Goal: Understand process/instructions

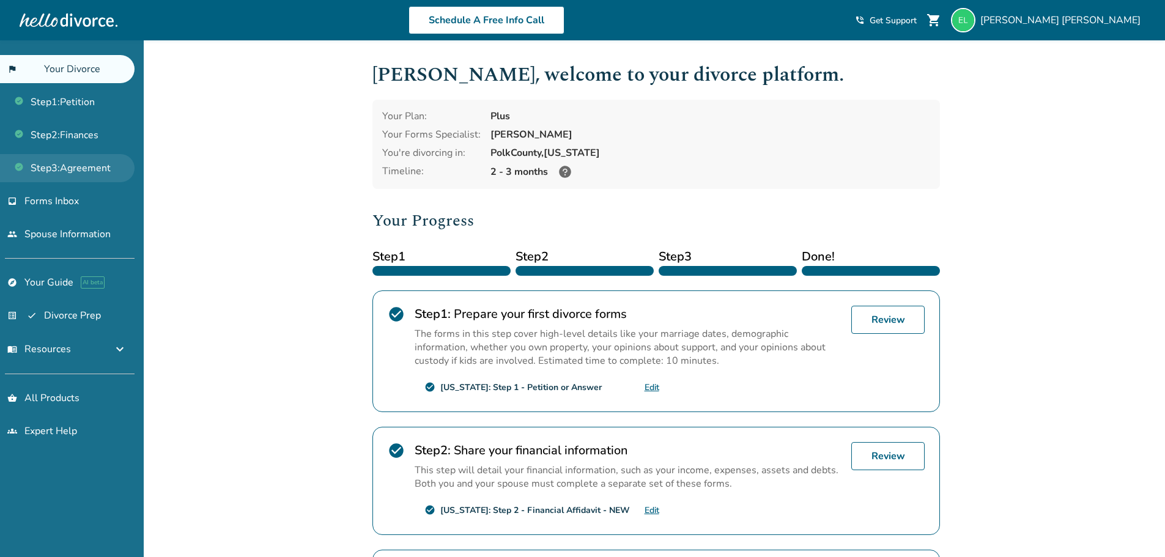
click at [72, 168] on link "Step 3 : Agreement" at bounding box center [67, 168] width 135 height 28
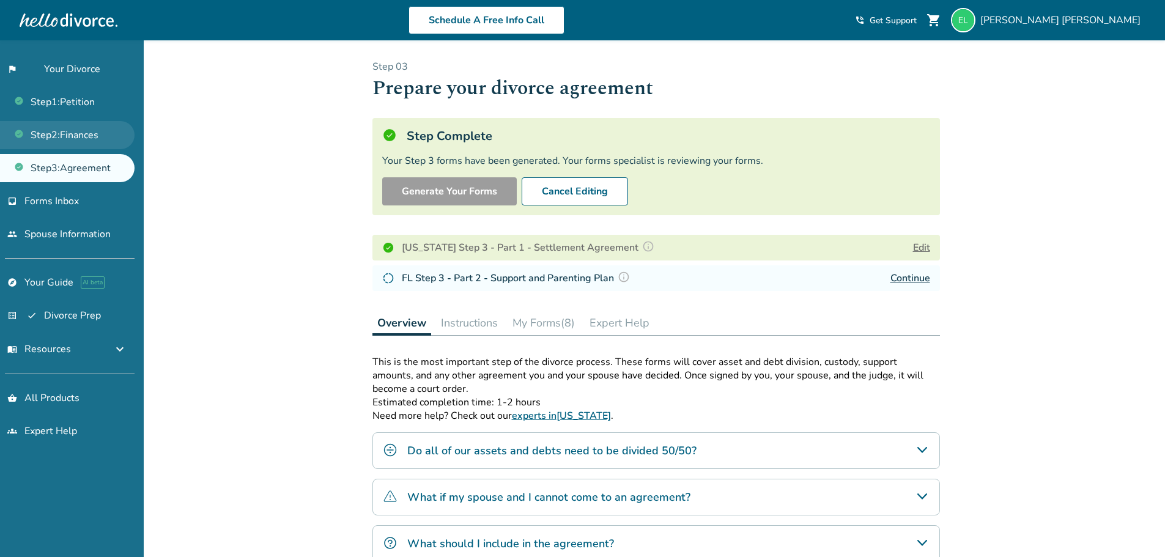
click at [86, 130] on link "Step 2 : Finances" at bounding box center [67, 135] width 135 height 28
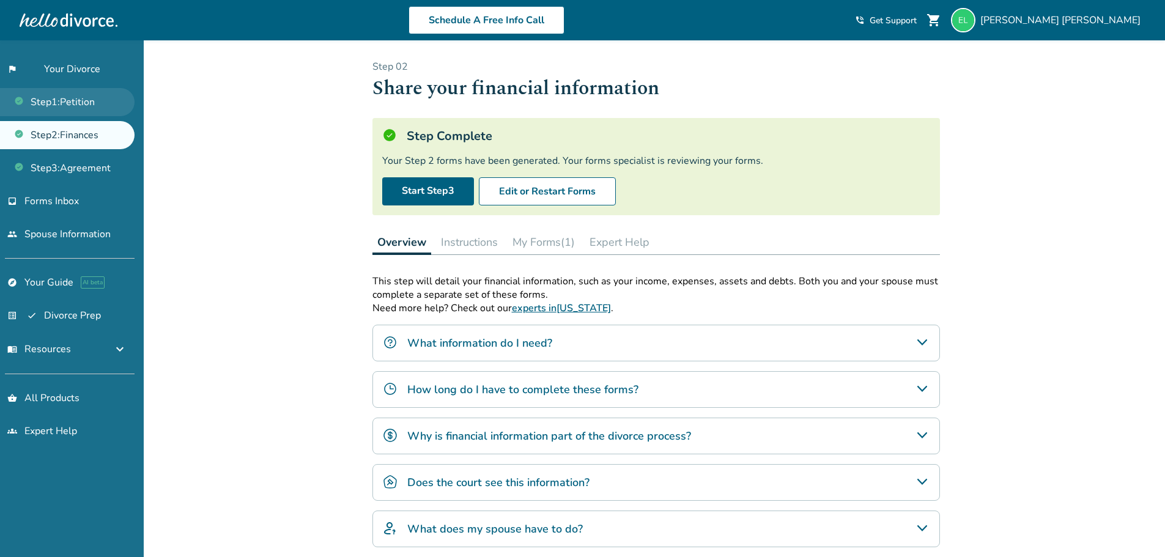
click at [82, 109] on link "Step 1 : Petition" at bounding box center [67, 102] width 135 height 28
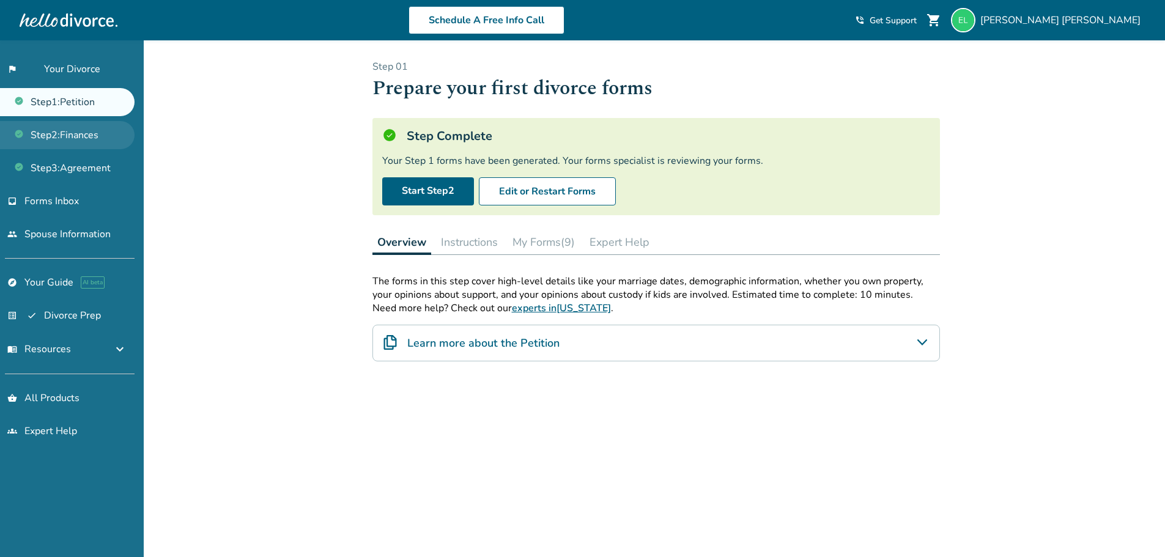
click at [81, 130] on link "Step 2 : Finances" at bounding box center [67, 135] width 135 height 28
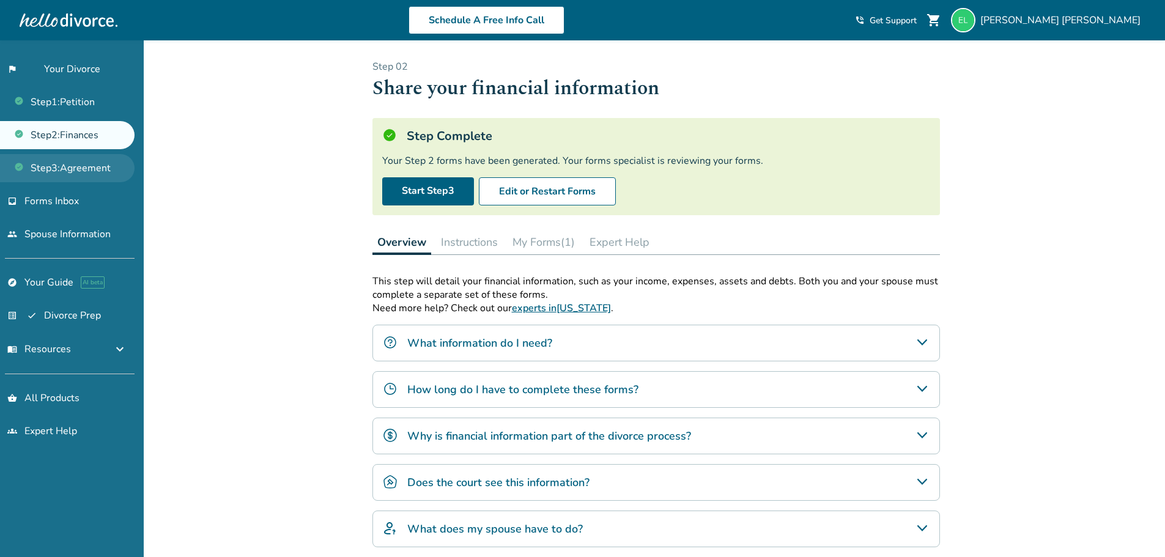
click at [73, 166] on link "Step 3 : Agreement" at bounding box center [67, 168] width 135 height 28
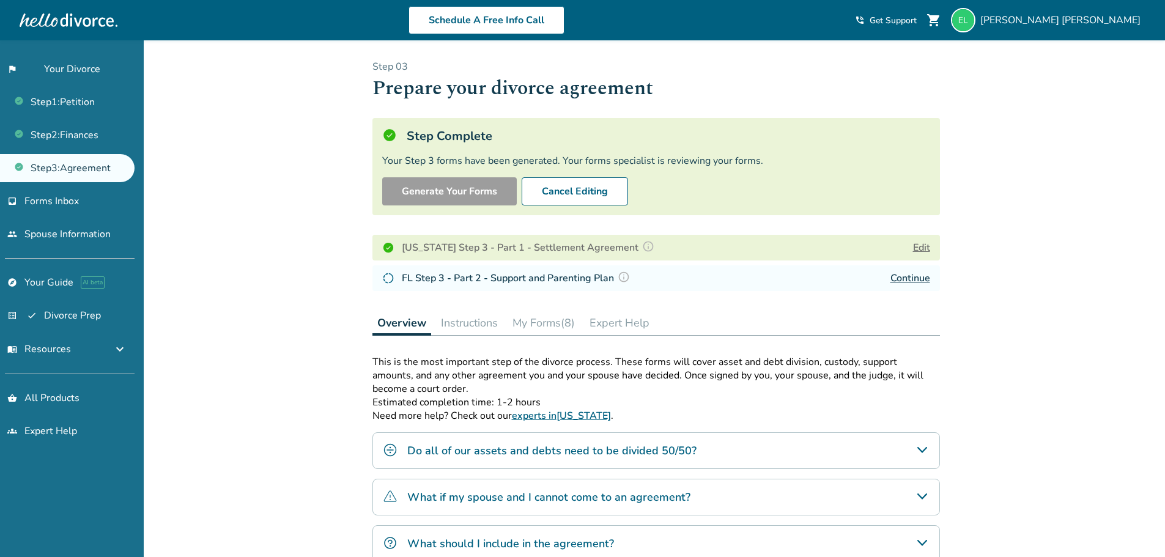
click at [206, 239] on div "Added to cart Step 0 3 Prepare your divorce agreement Step Complete Your Step 3…" at bounding box center [582, 388] width 1165 height 696
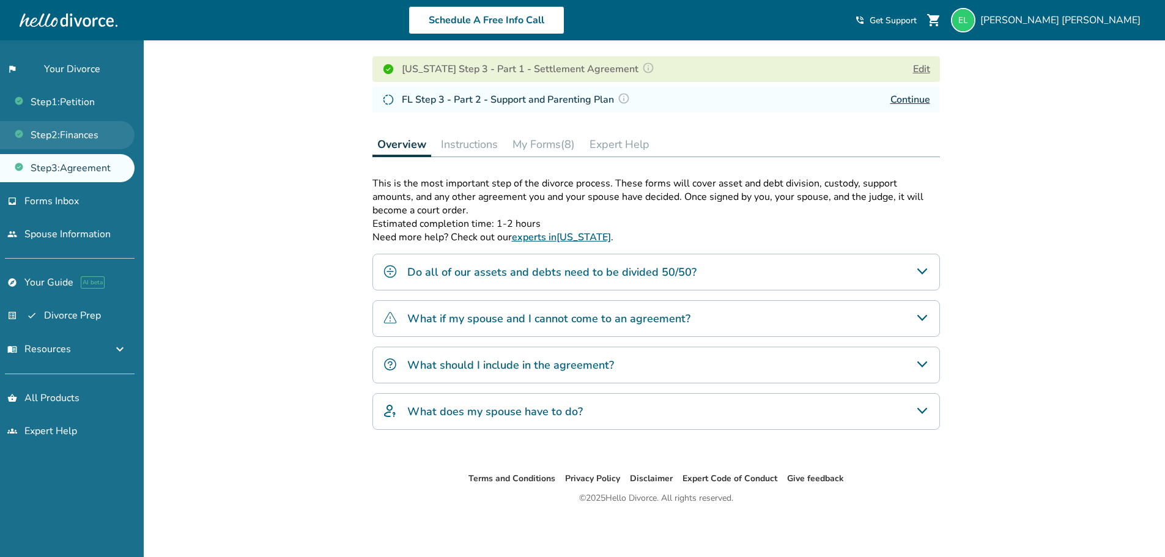
click at [36, 139] on link "Step 2 : Finances" at bounding box center [67, 135] width 135 height 28
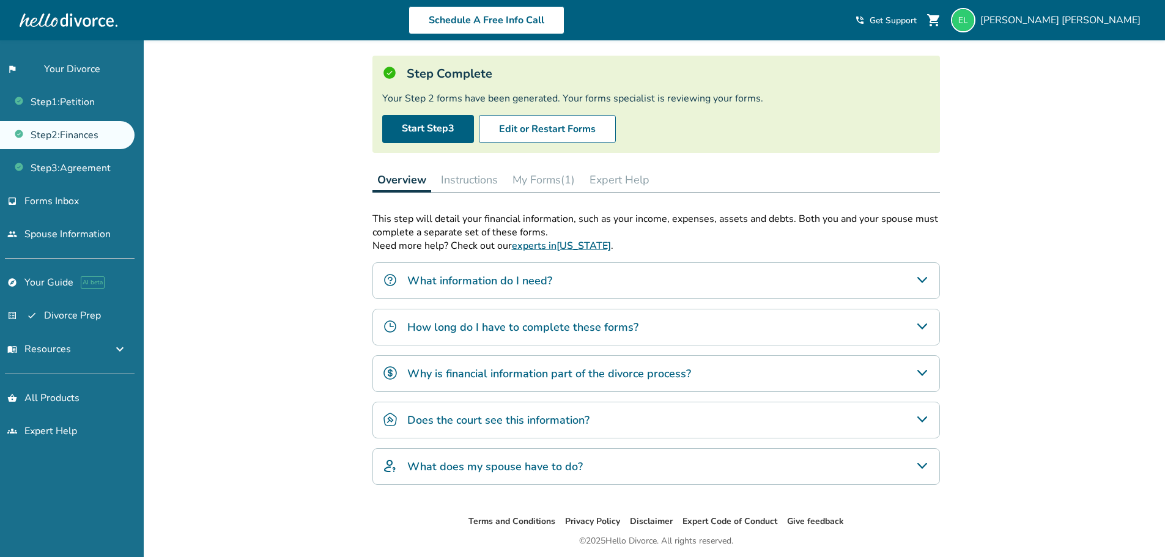
scroll to position [105, 0]
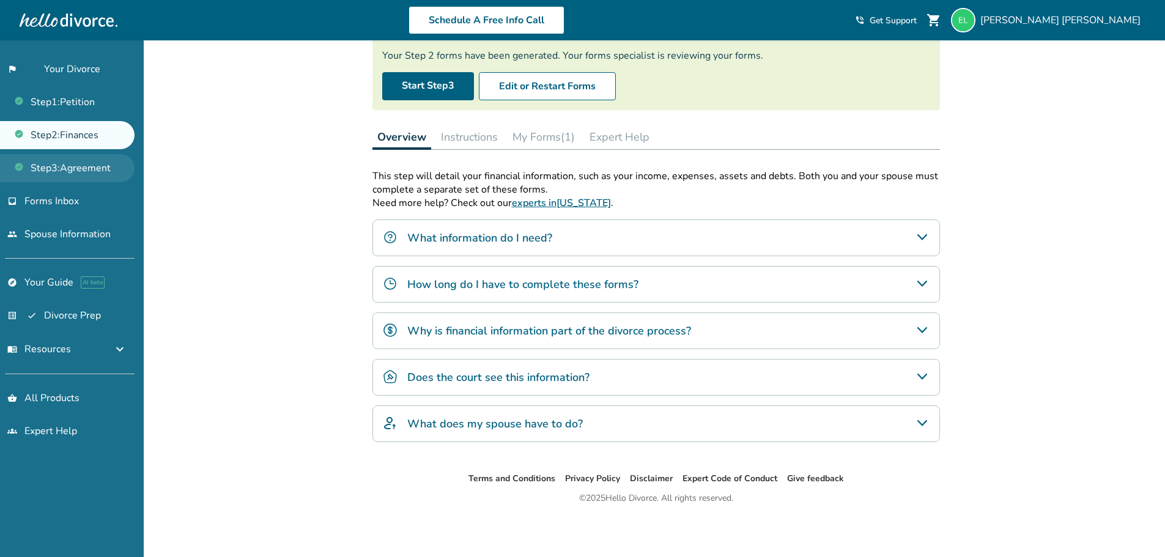
click at [73, 165] on link "Step 3 : Agreement" at bounding box center [67, 168] width 135 height 28
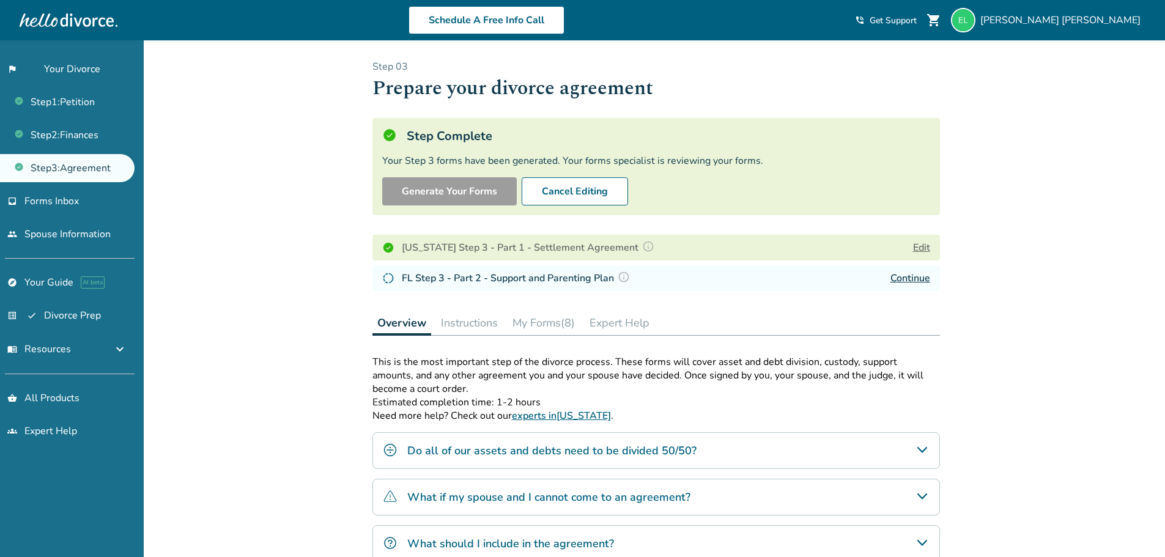
click at [255, 301] on div "Added to cart Step 0 3 Prepare your divorce agreement Step Complete Your Step 3…" at bounding box center [582, 388] width 1165 height 696
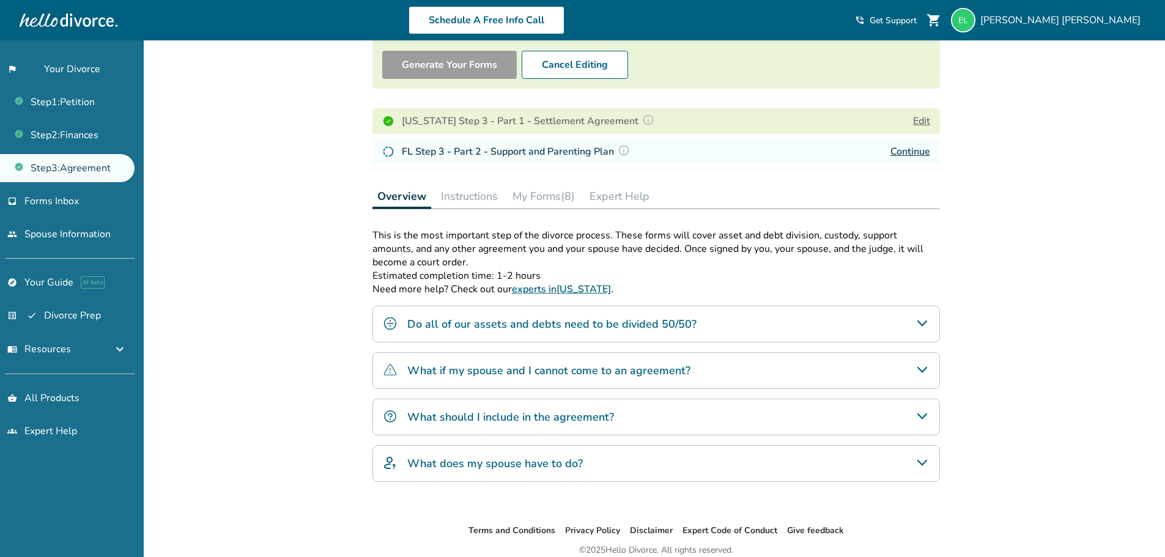
scroll to position [179, 0]
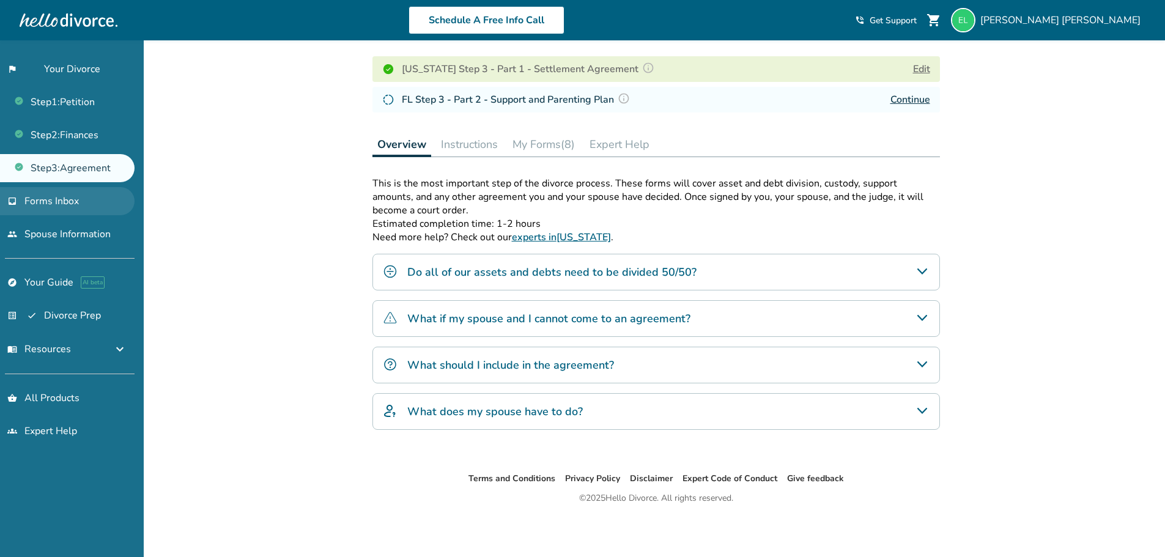
click at [63, 207] on span "Forms Inbox" at bounding box center [51, 201] width 54 height 13
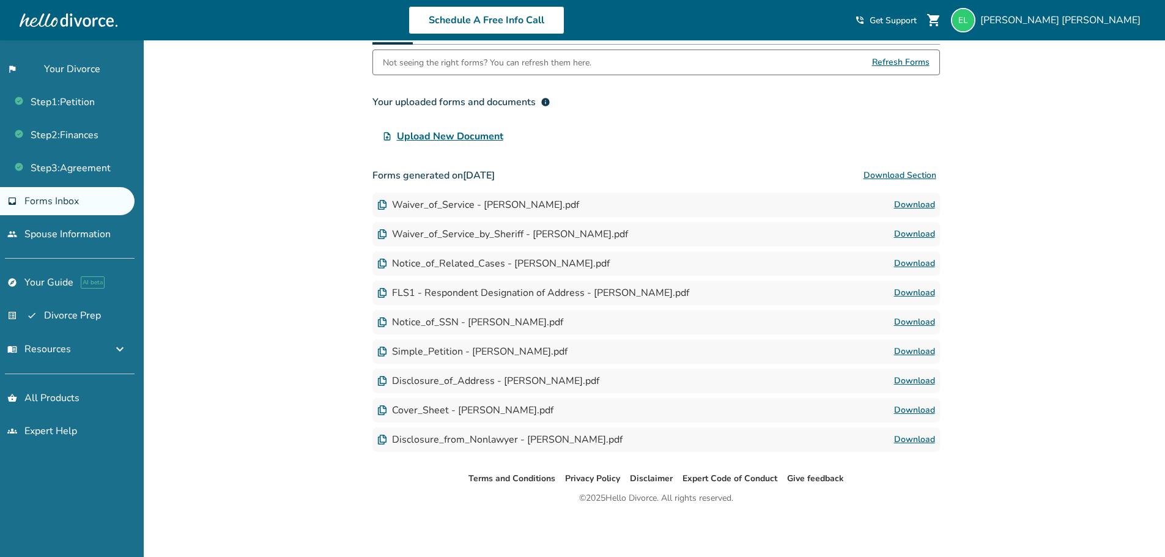
scroll to position [103, 0]
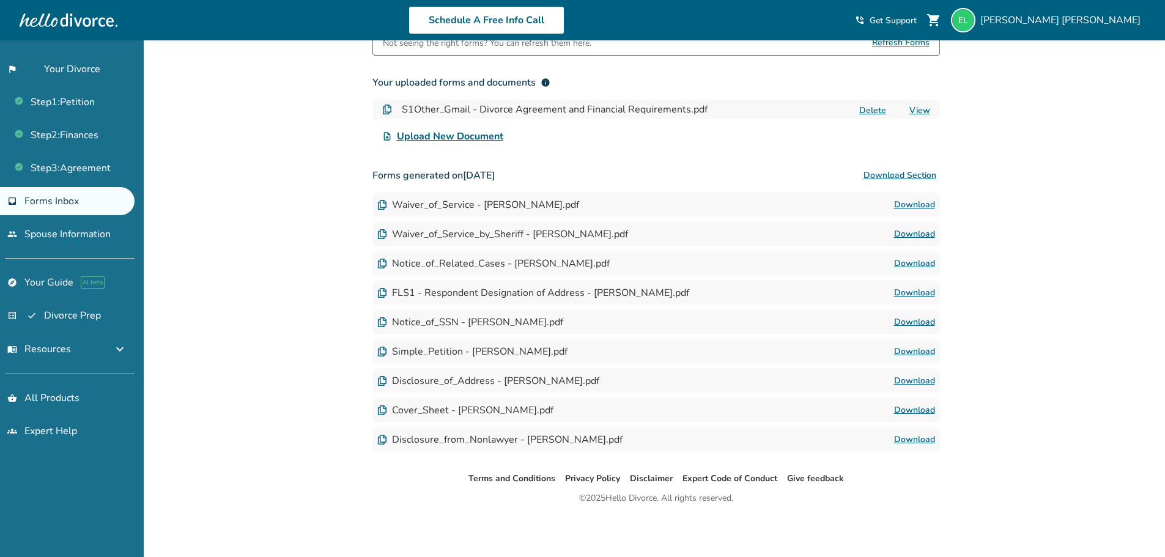
click at [261, 249] on div "Added to cart Forms Inbox Find your completed and filed forms for each step in …" at bounding box center [582, 247] width 1165 height 620
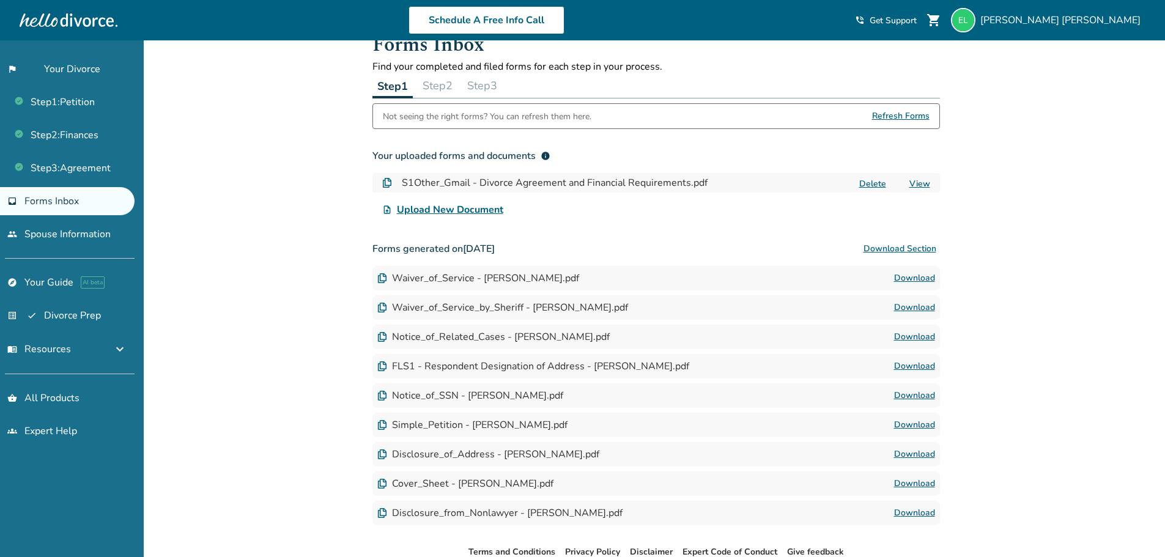
scroll to position [0, 0]
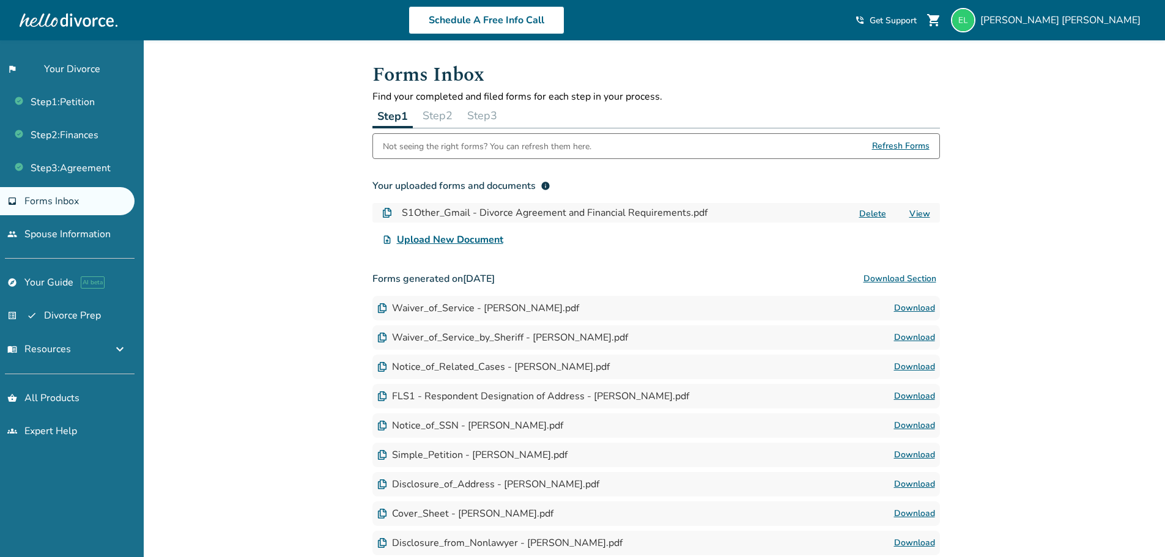
click at [431, 111] on button "Step 2" at bounding box center [438, 115] width 40 height 24
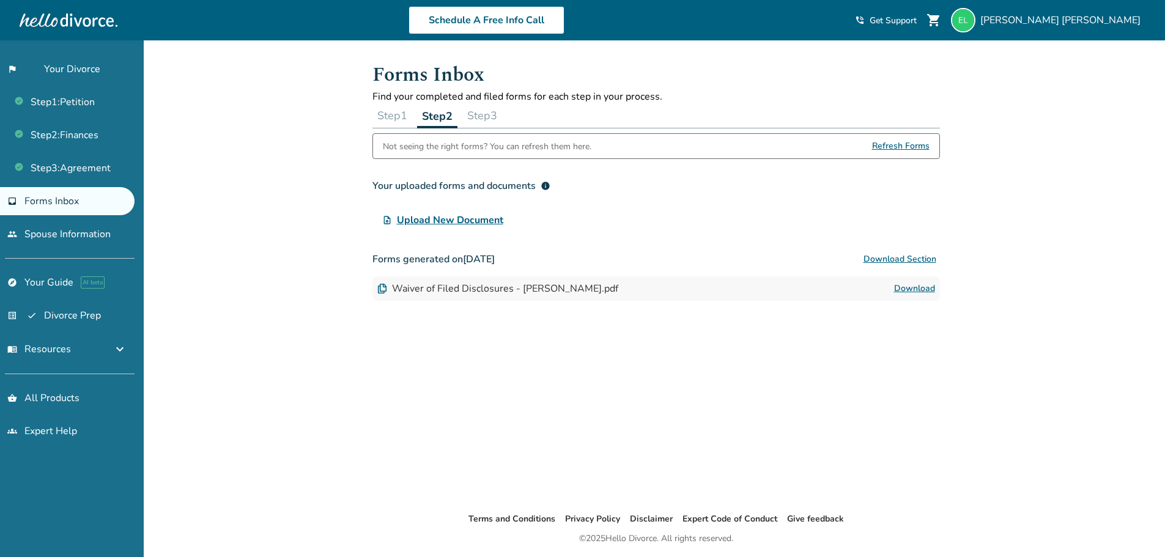
click at [495, 113] on button "Step 3" at bounding box center [482, 115] width 40 height 24
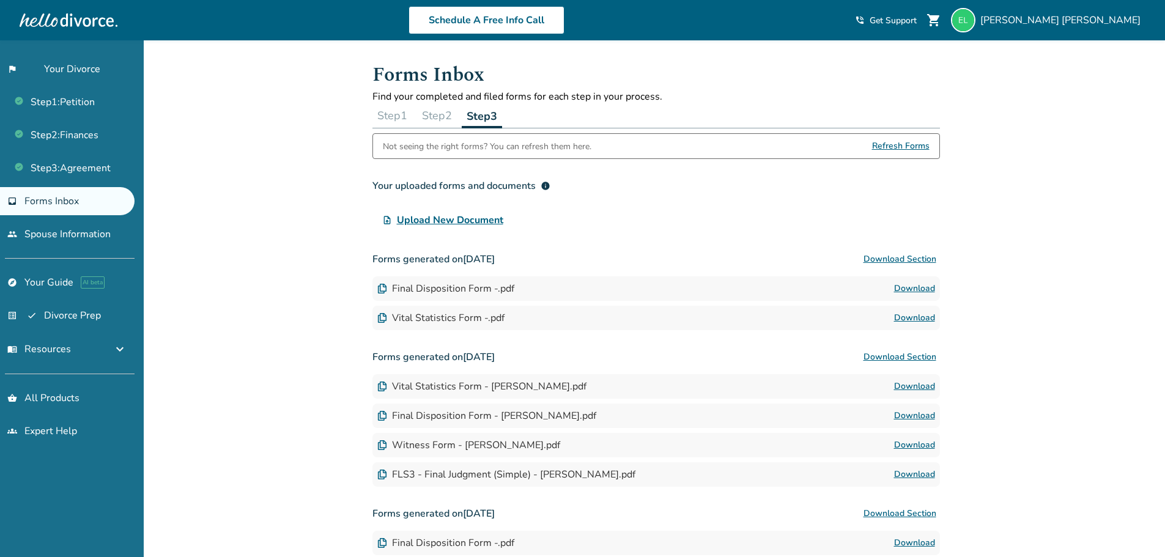
click at [437, 113] on button "Step 2" at bounding box center [437, 115] width 40 height 24
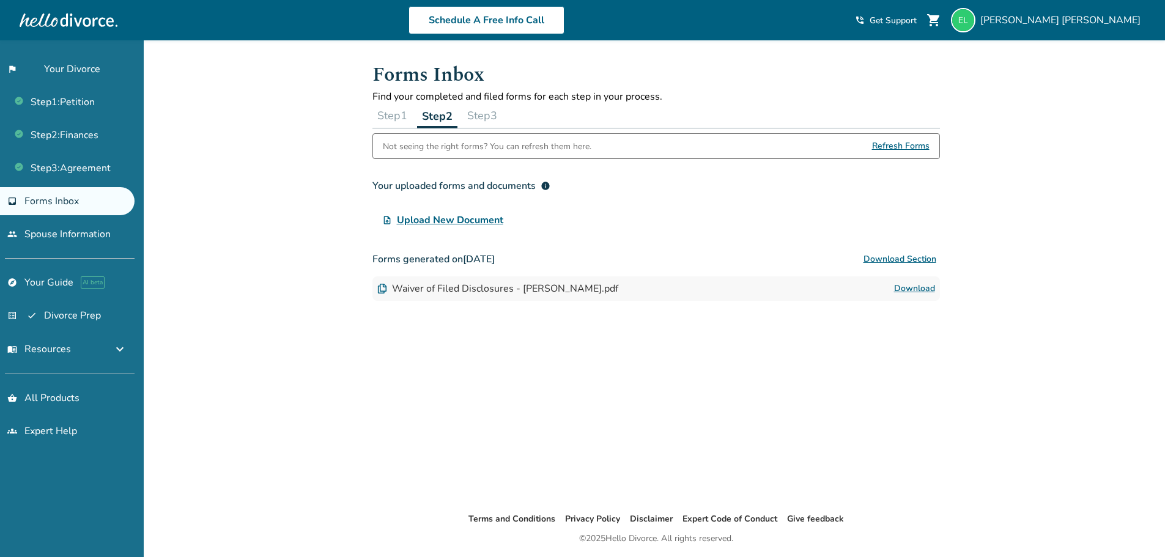
click at [390, 113] on button "Step 1" at bounding box center [393, 115] width 40 height 24
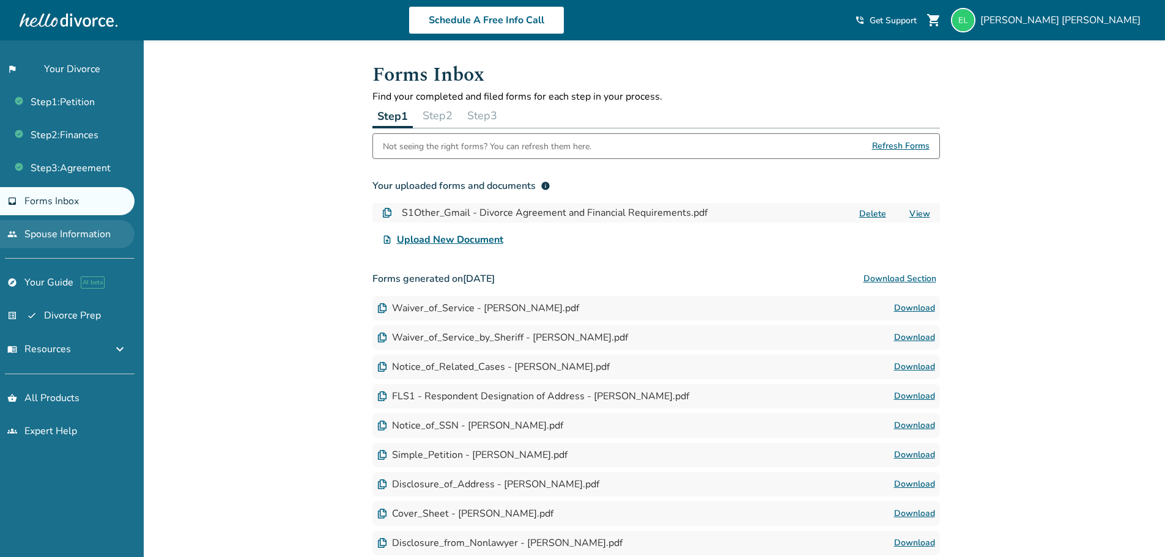
click at [53, 241] on link "people Spouse Information" at bounding box center [67, 234] width 135 height 28
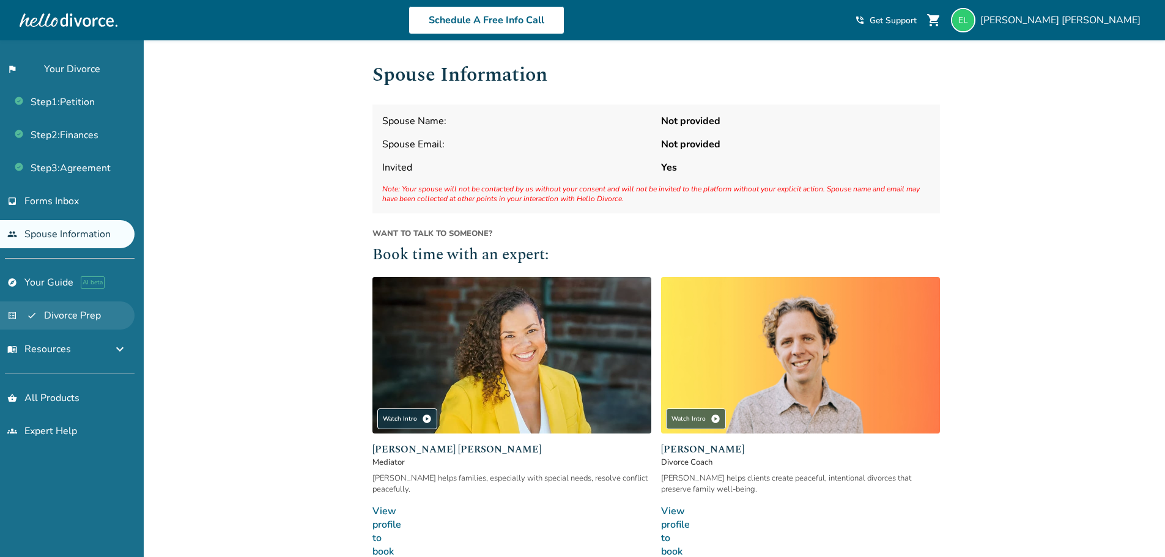
click at [54, 312] on link "list_alt_check Divorce Prep" at bounding box center [67, 316] width 135 height 28
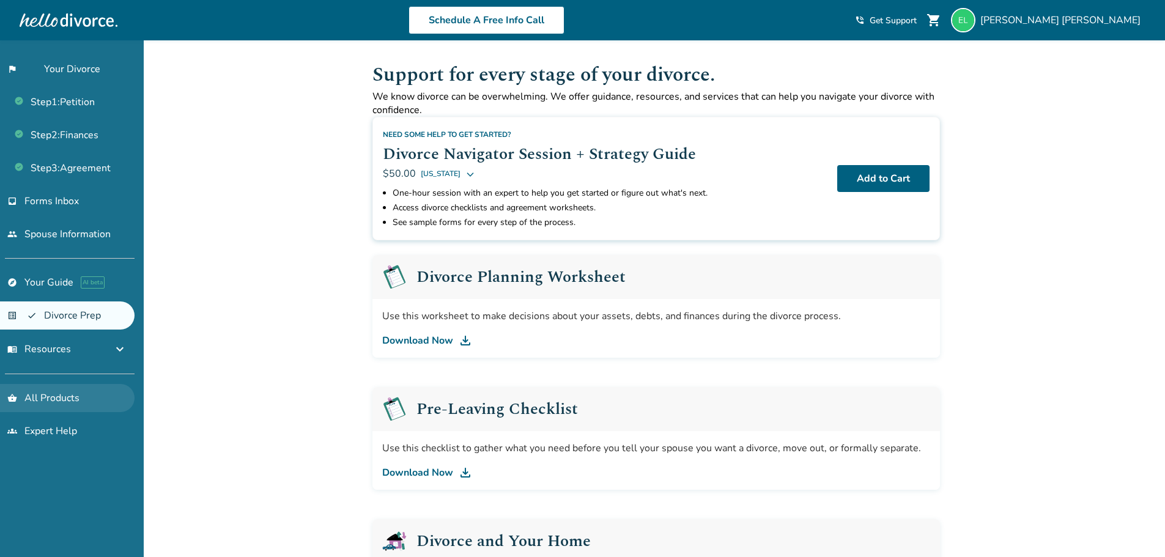
click at [50, 405] on link "shopping_basket All Products" at bounding box center [67, 398] width 135 height 28
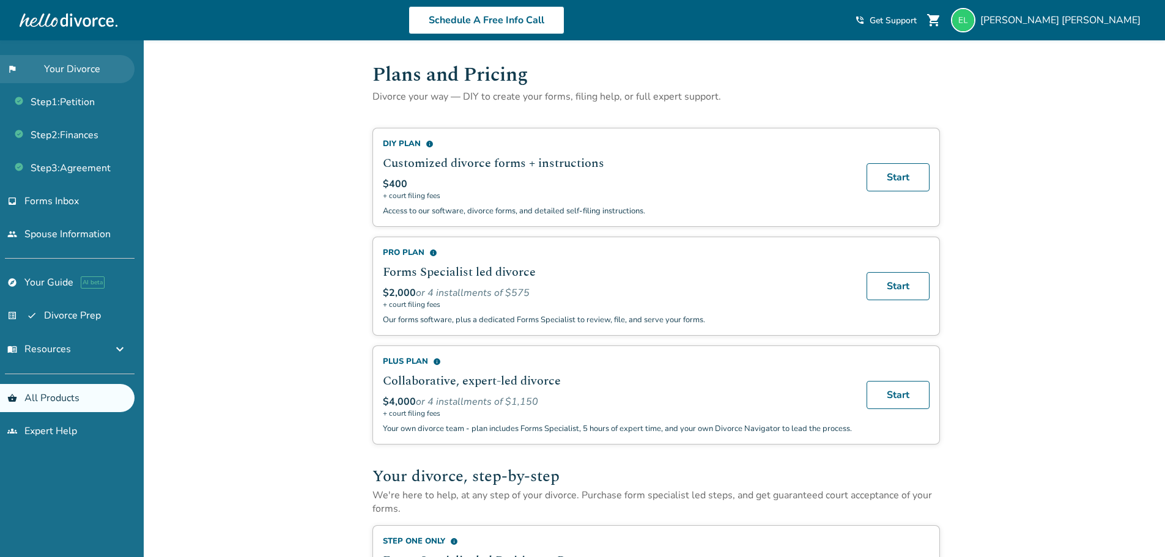
click at [62, 72] on link "flag_2 Your Divorce" at bounding box center [67, 69] width 135 height 28
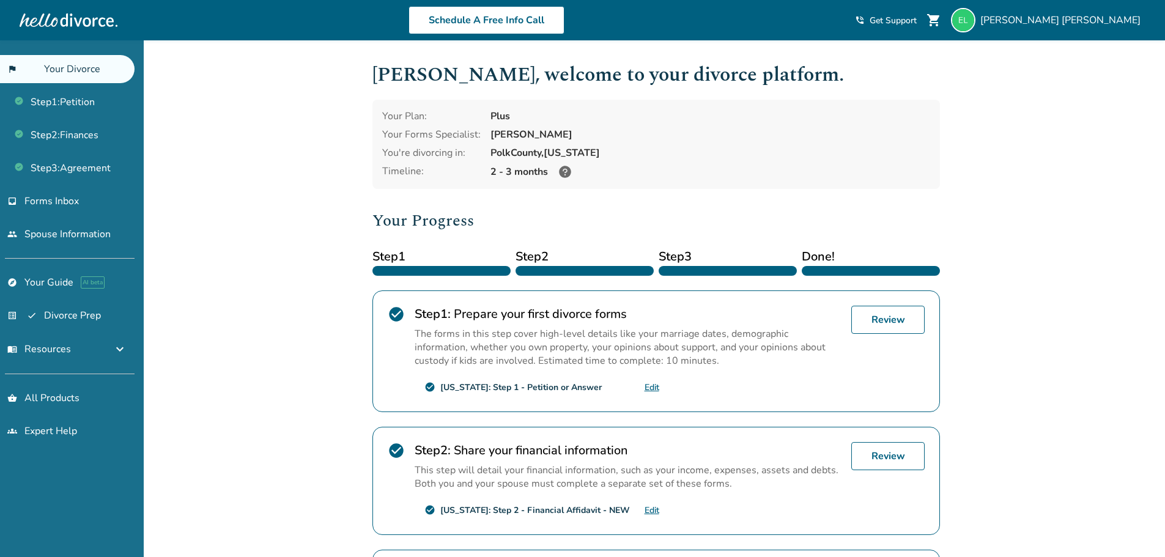
click at [1011, 114] on div "Added to cart [PERSON_NAME] , welcome to your divorce platform. Your Plan: Plus…" at bounding box center [582, 427] width 1165 height 774
